Goal: Task Accomplishment & Management: Use online tool/utility

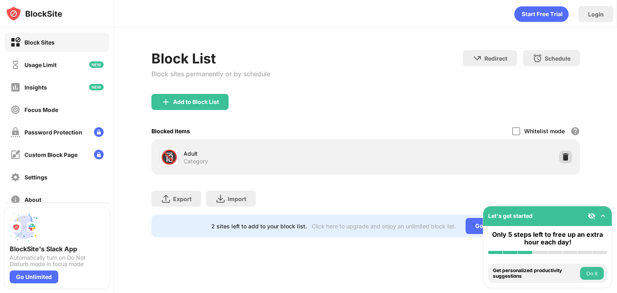
click at [566, 158] on img at bounding box center [565, 157] width 8 height 8
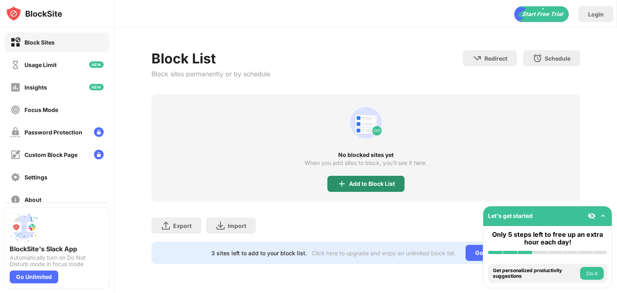
drag, startPoint x: 363, startPoint y: 169, endPoint x: 361, endPoint y: 177, distance: 8.7
click at [363, 169] on div "No blocked sites yet When you add sites to block, you’ll see it here. Add to Bl…" at bounding box center [365, 148] width 428 height 108
click at [361, 179] on div "Add to Block List" at bounding box center [365, 184] width 77 height 16
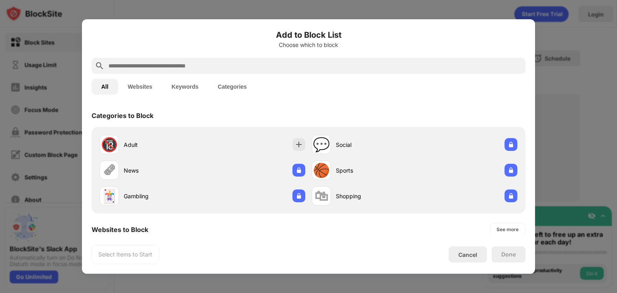
click at [237, 63] on input "text" at bounding box center [315, 66] width 414 height 10
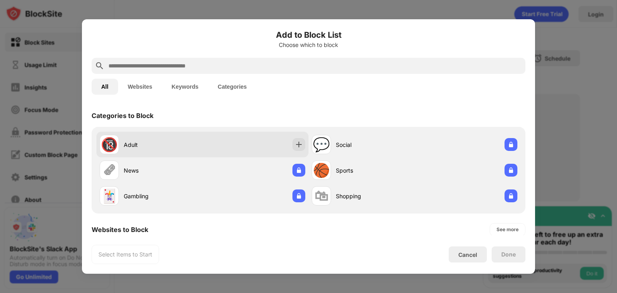
click at [201, 142] on div "Adult" at bounding box center [163, 145] width 79 height 8
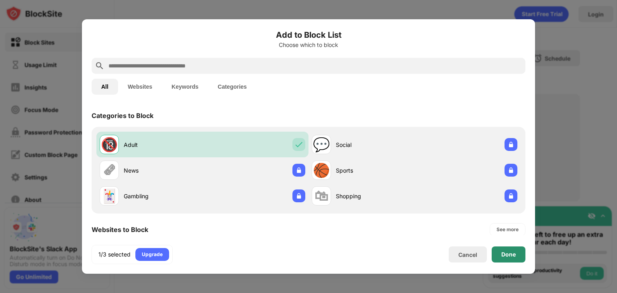
click at [508, 249] on div "Done" at bounding box center [509, 255] width 34 height 16
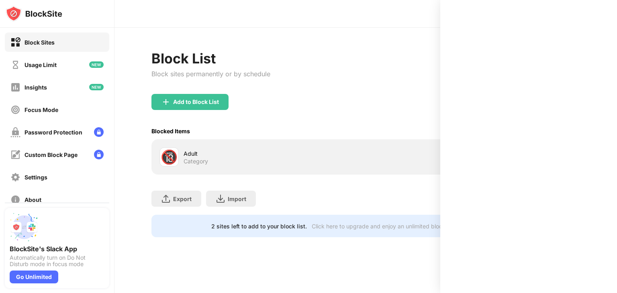
click at [602, 10] on div at bounding box center [528, 146] width 177 height 293
